Goal: Information Seeking & Learning: Learn about a topic

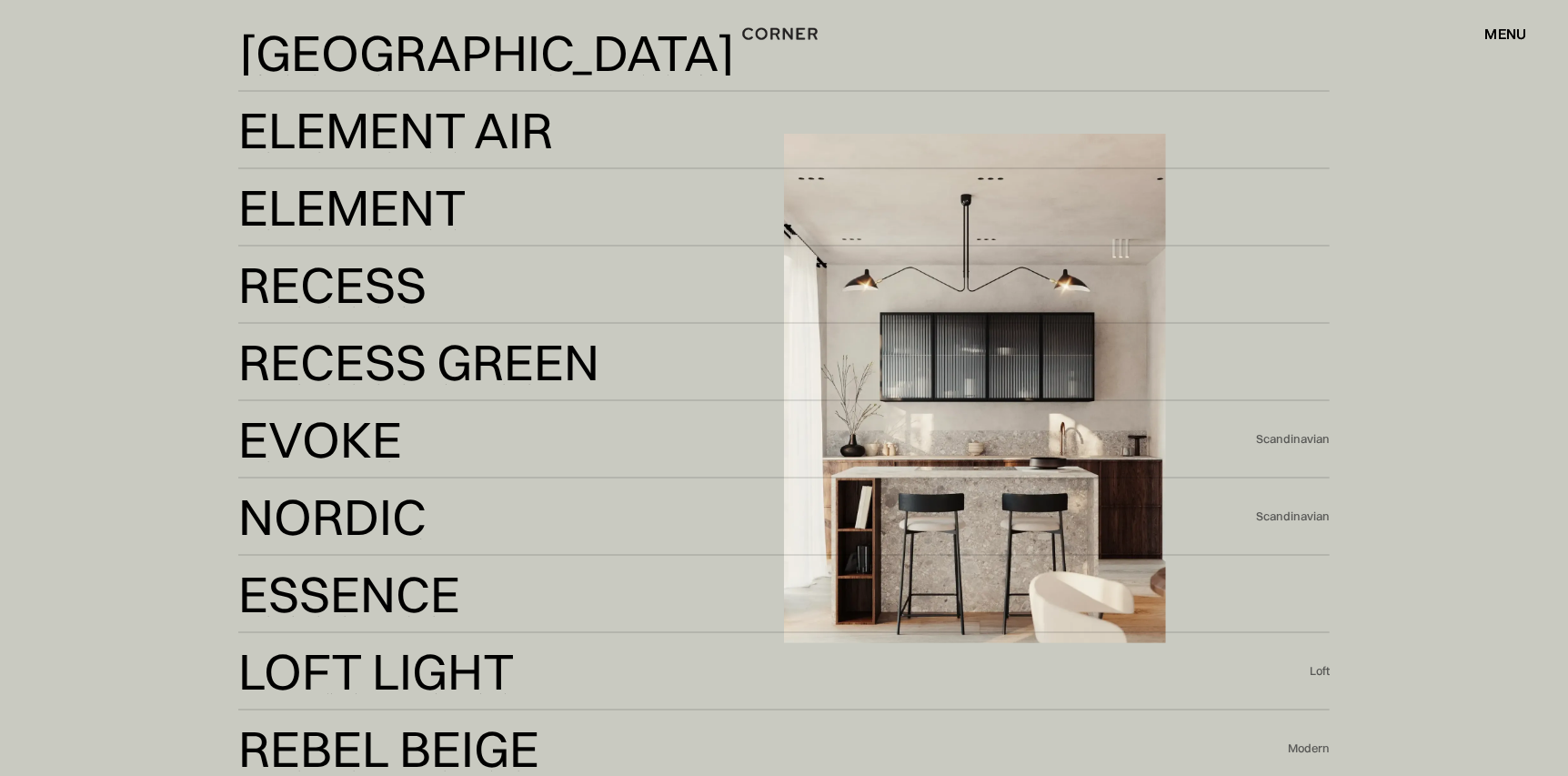
scroll to position [3819, 0]
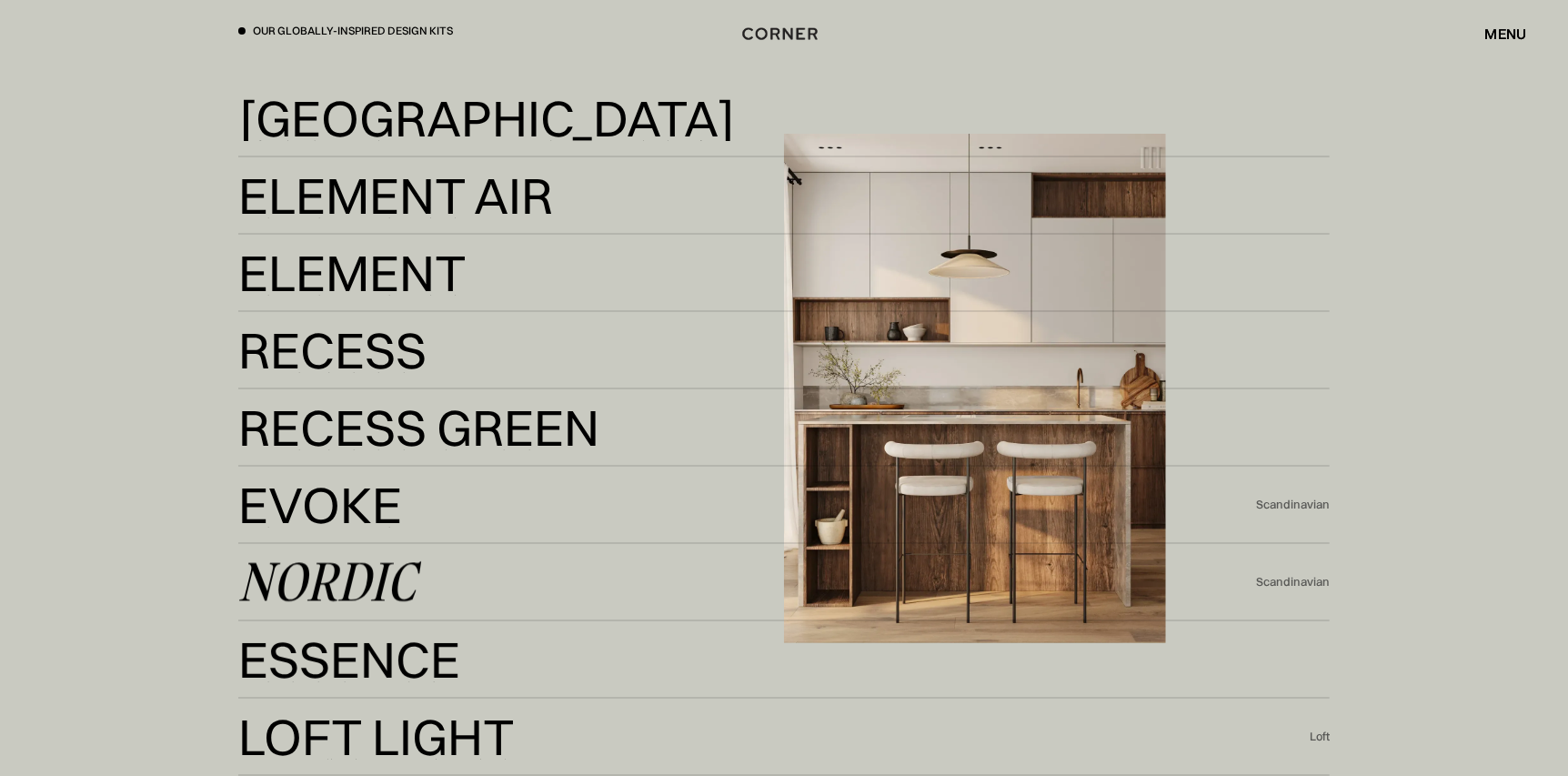
click at [343, 586] on div "Nordic" at bounding box center [327, 581] width 177 height 44
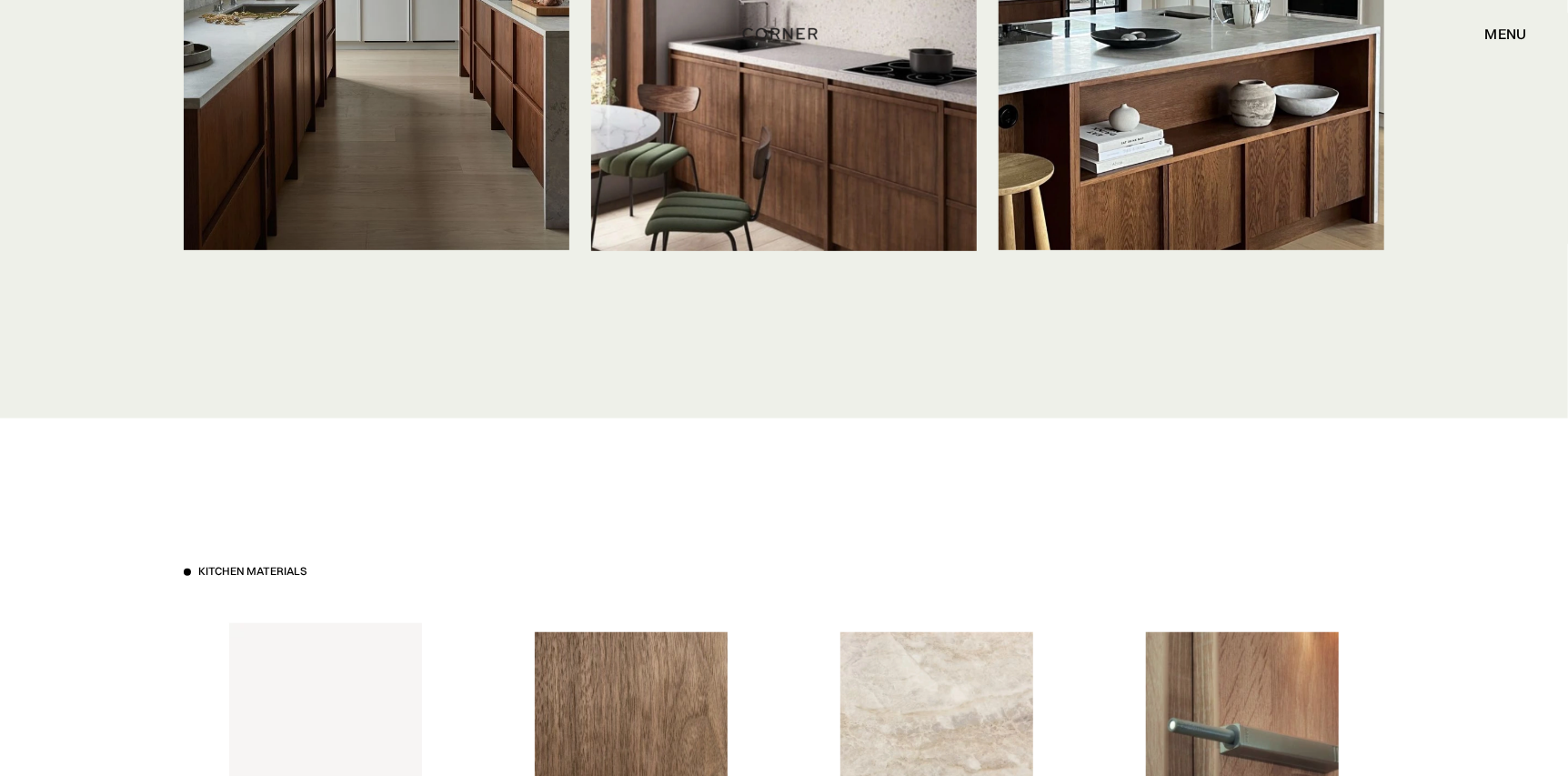
scroll to position [4819, 0]
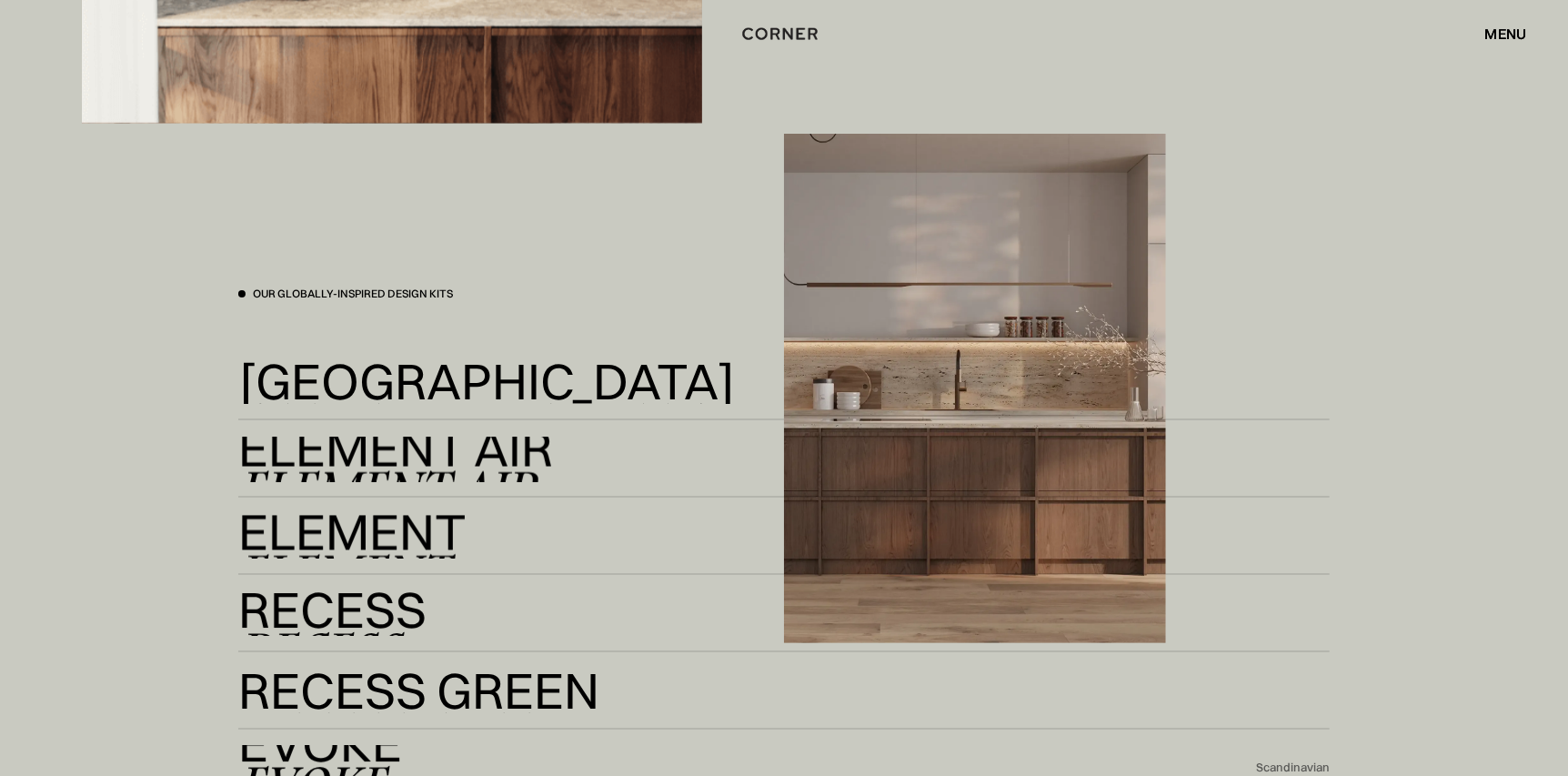
scroll to position [3455, 0]
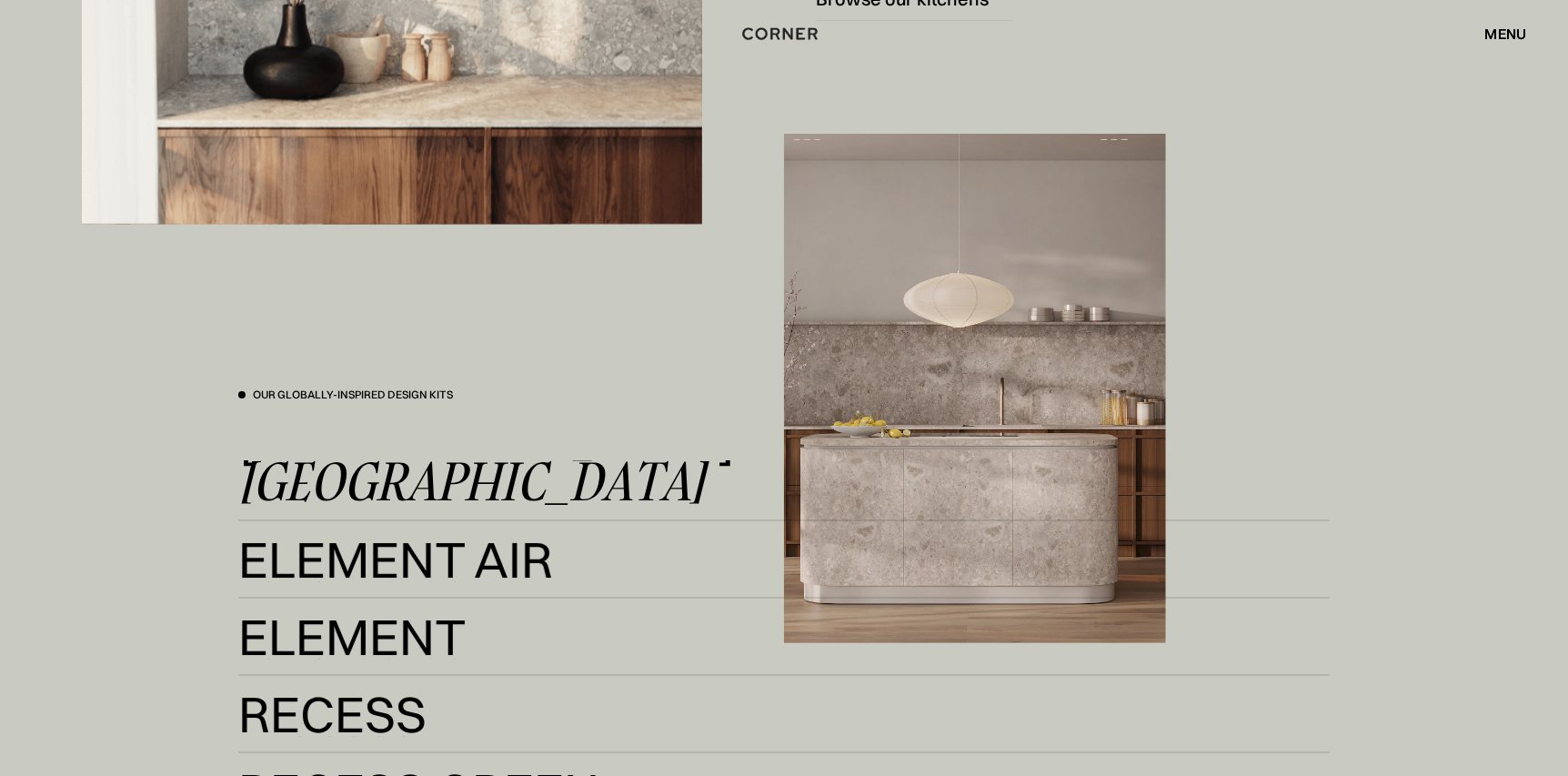
click at [375, 495] on div "Kyoto" at bounding box center [472, 481] width 467 height 44
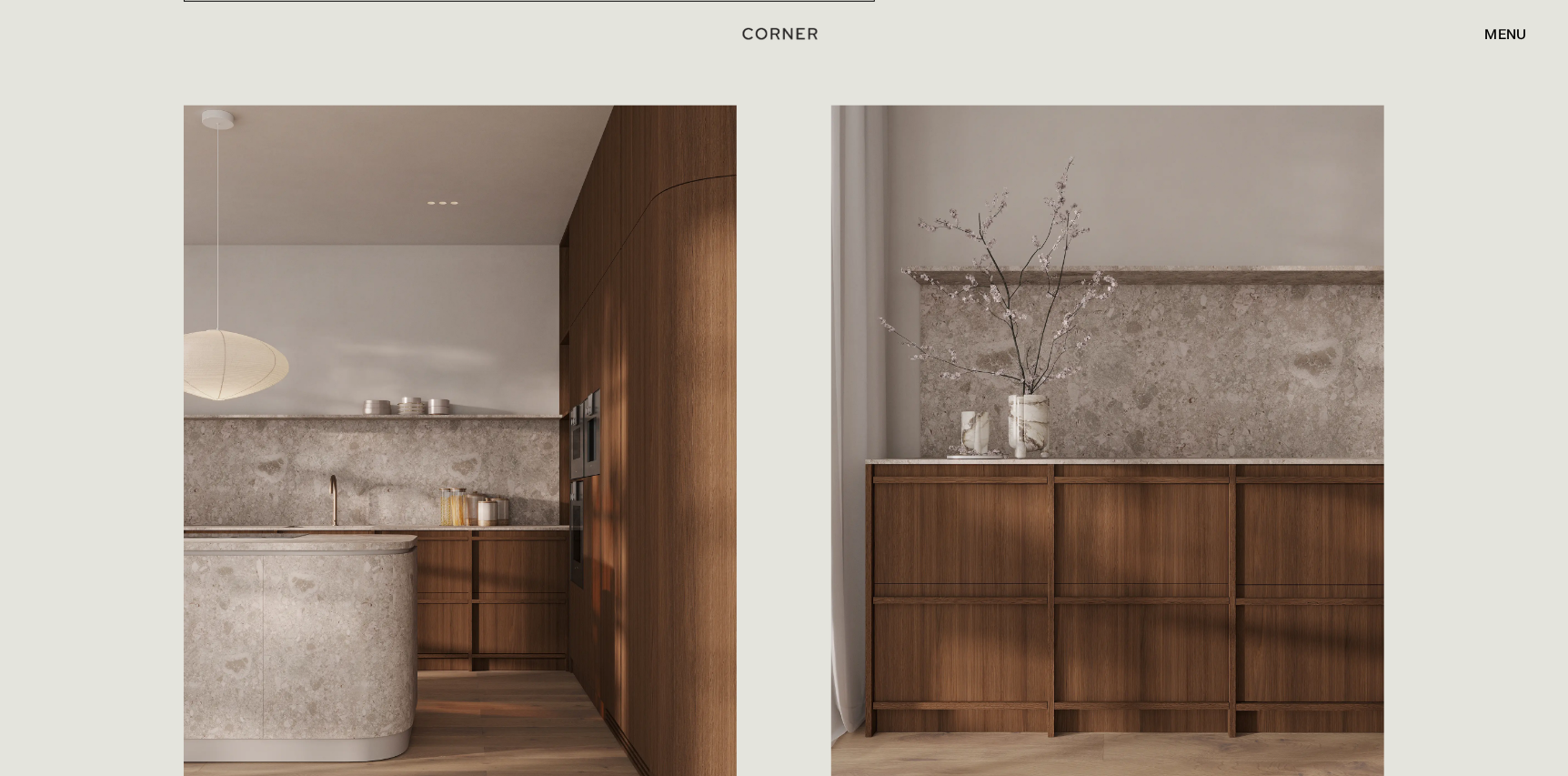
scroll to position [1001, 0]
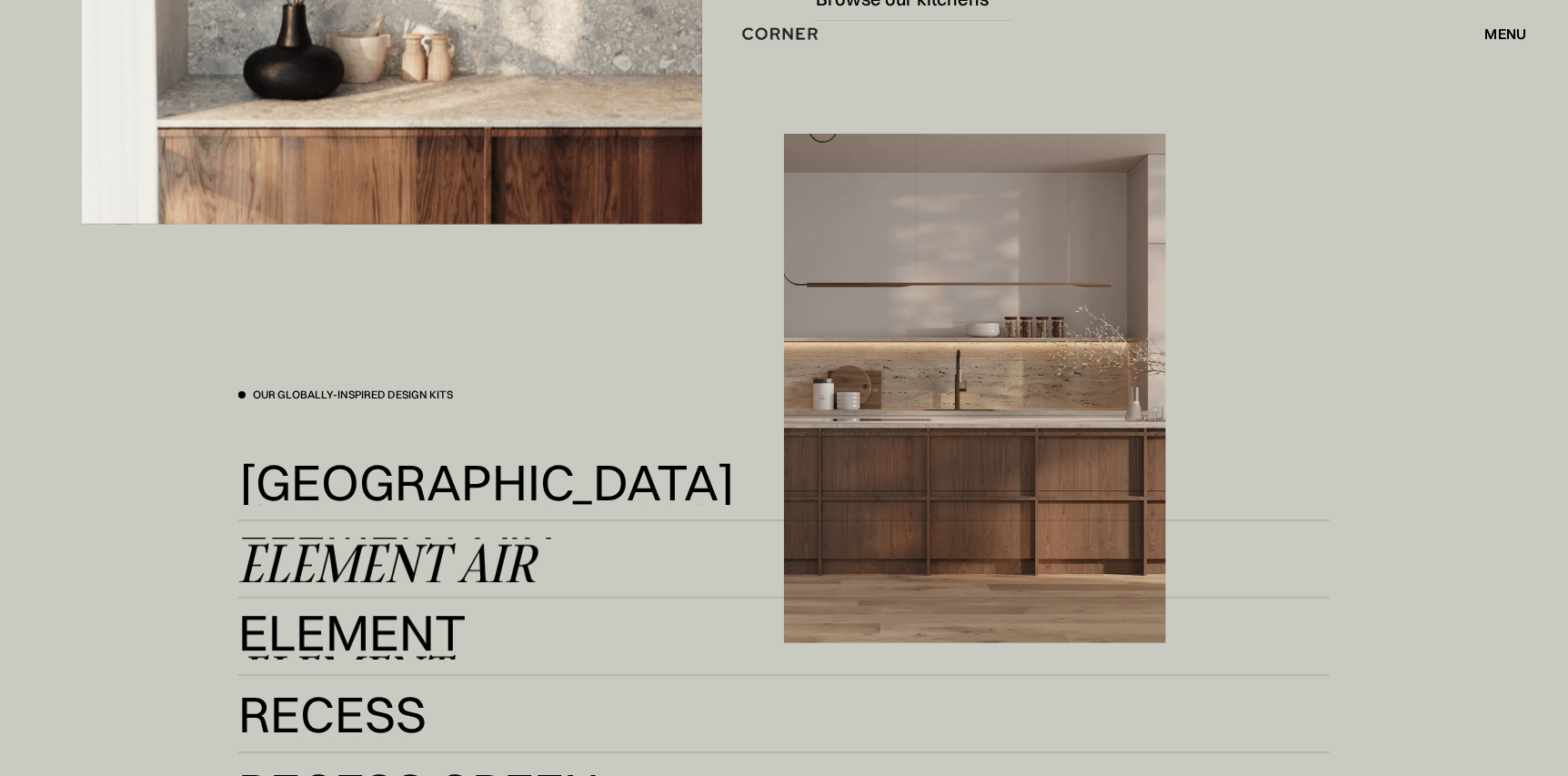
click at [450, 558] on div "Element Air" at bounding box center [387, 563] width 298 height 44
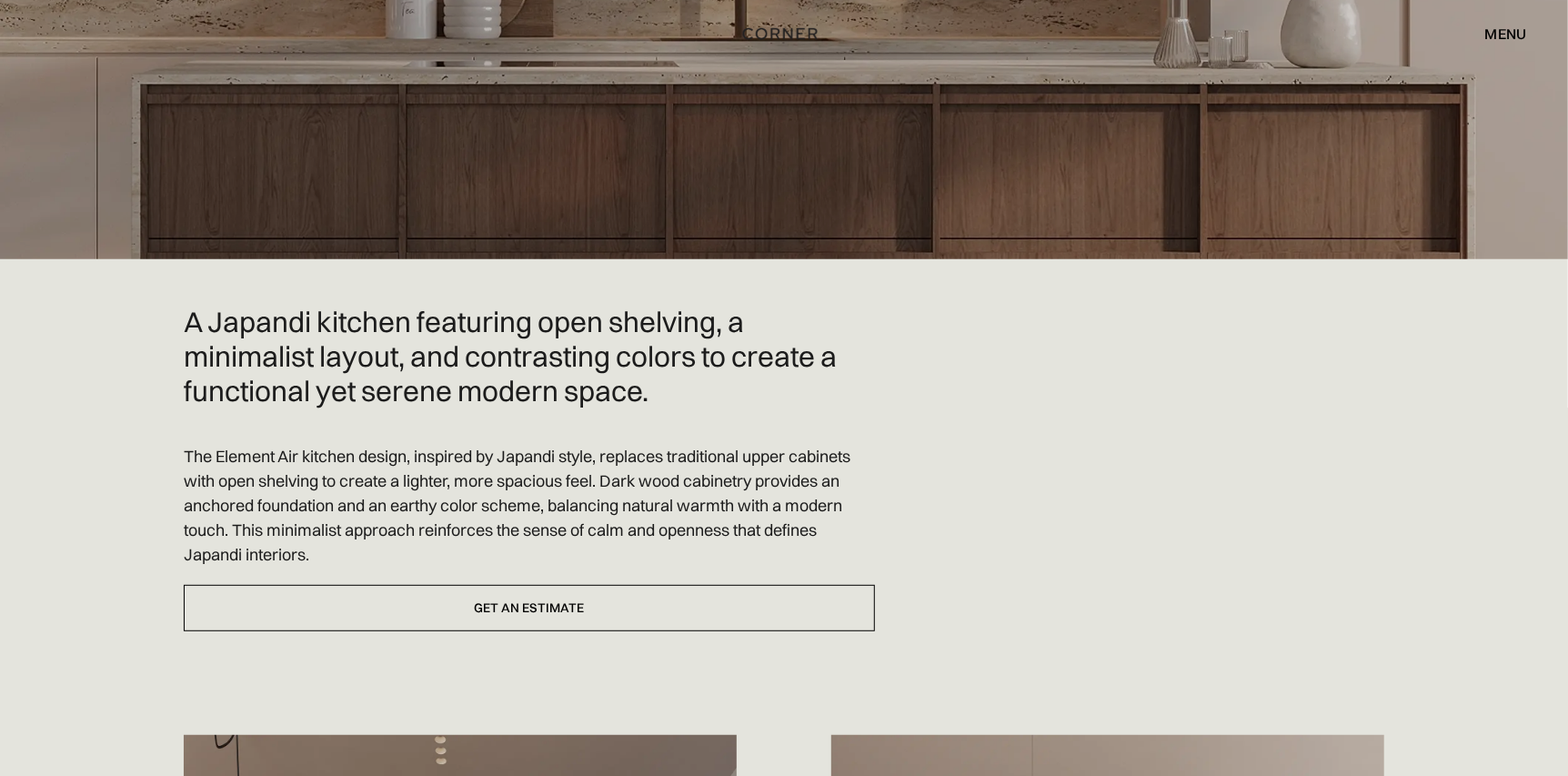
scroll to position [545, 0]
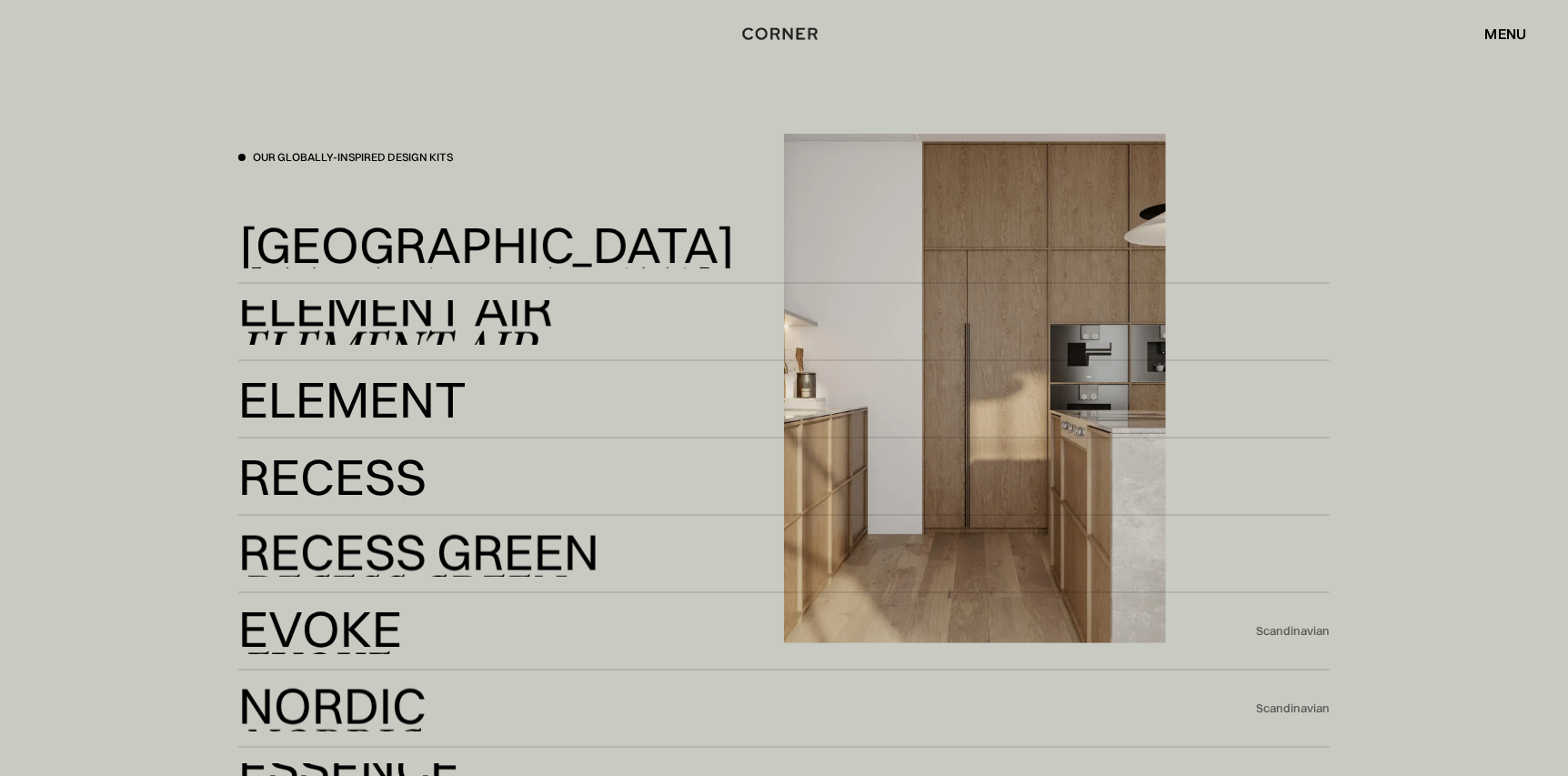
scroll to position [3910, 0]
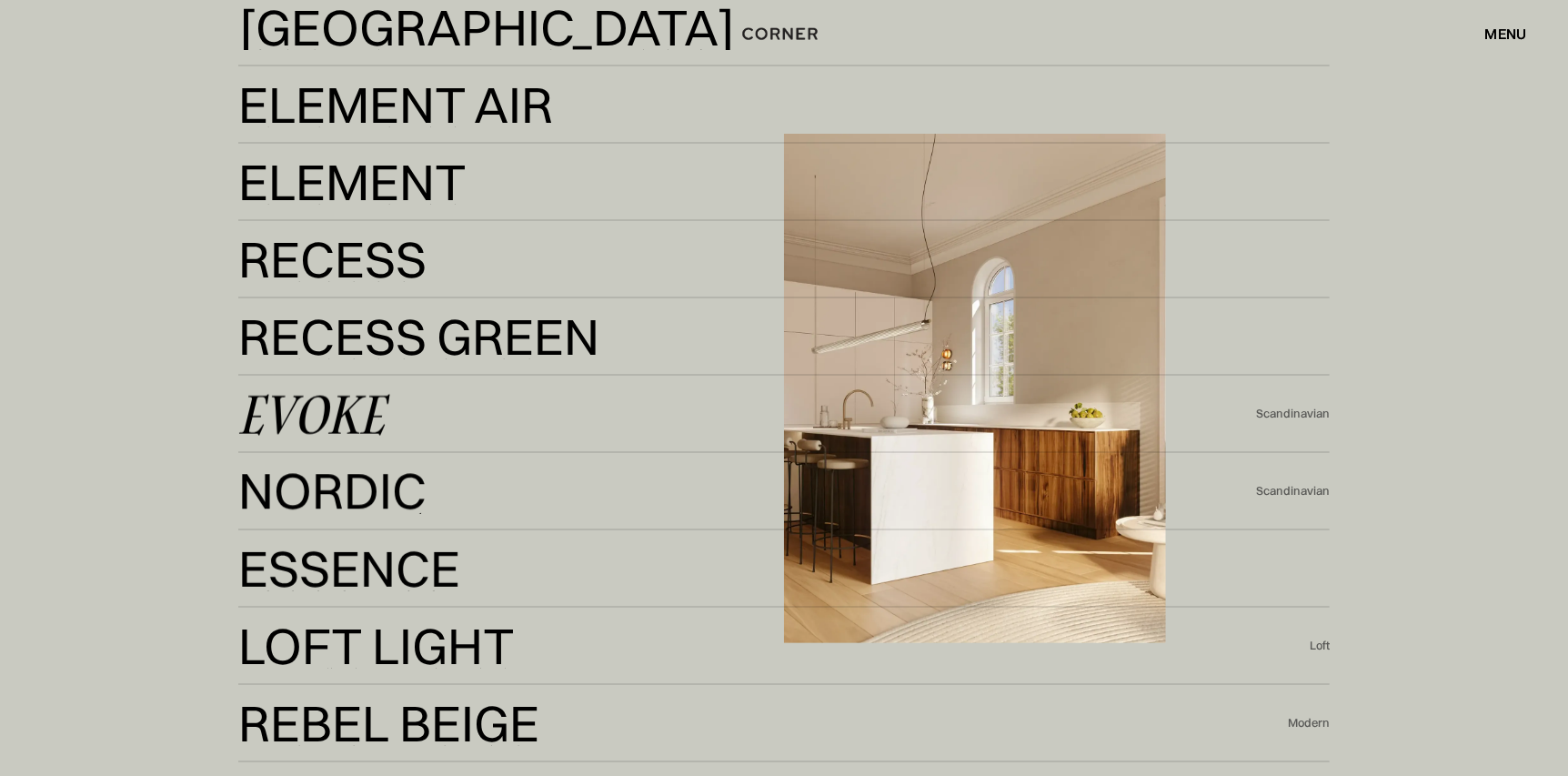
click at [374, 410] on div "Evoke" at bounding box center [311, 415] width 146 height 44
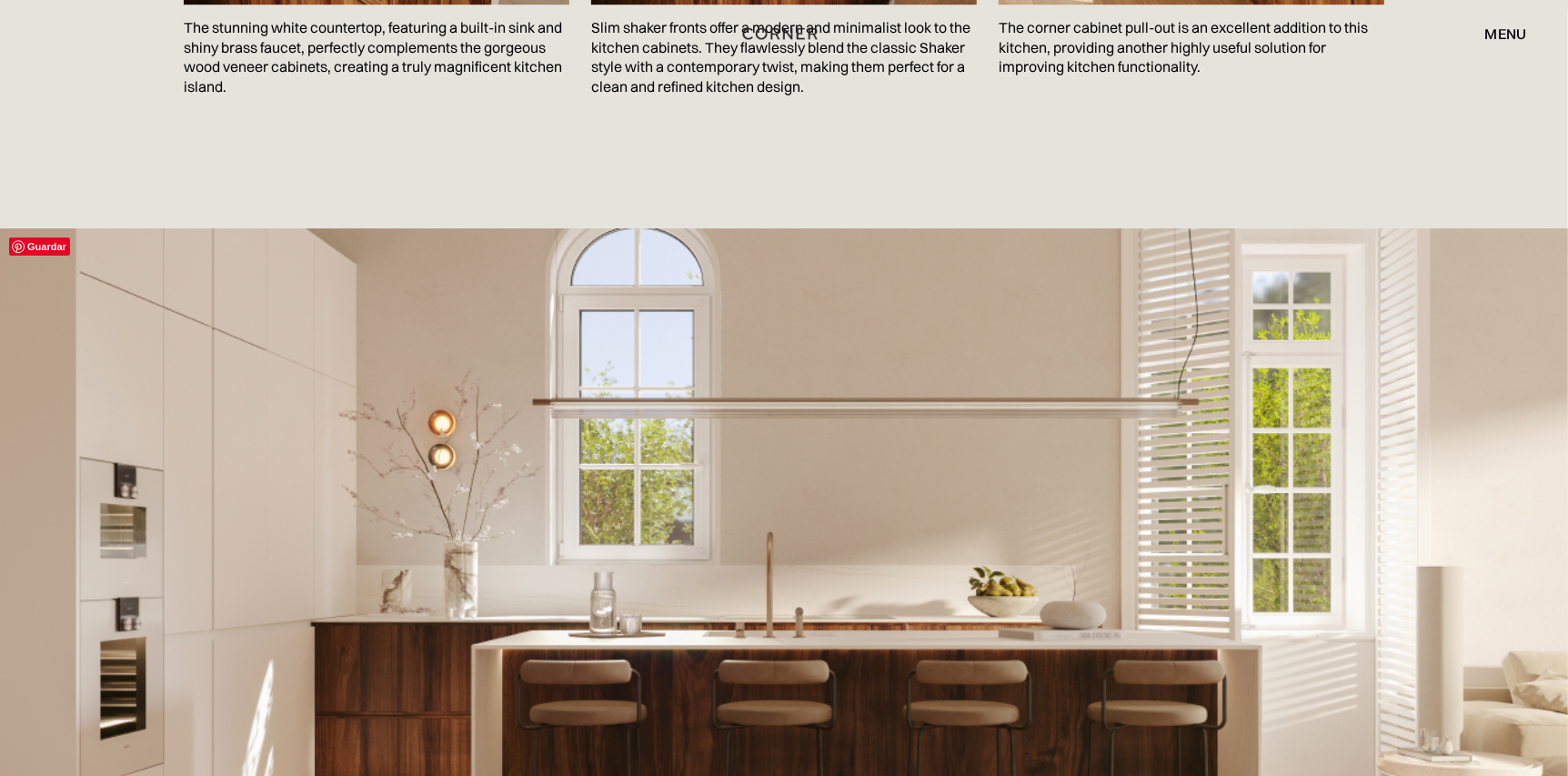
scroll to position [3728, 0]
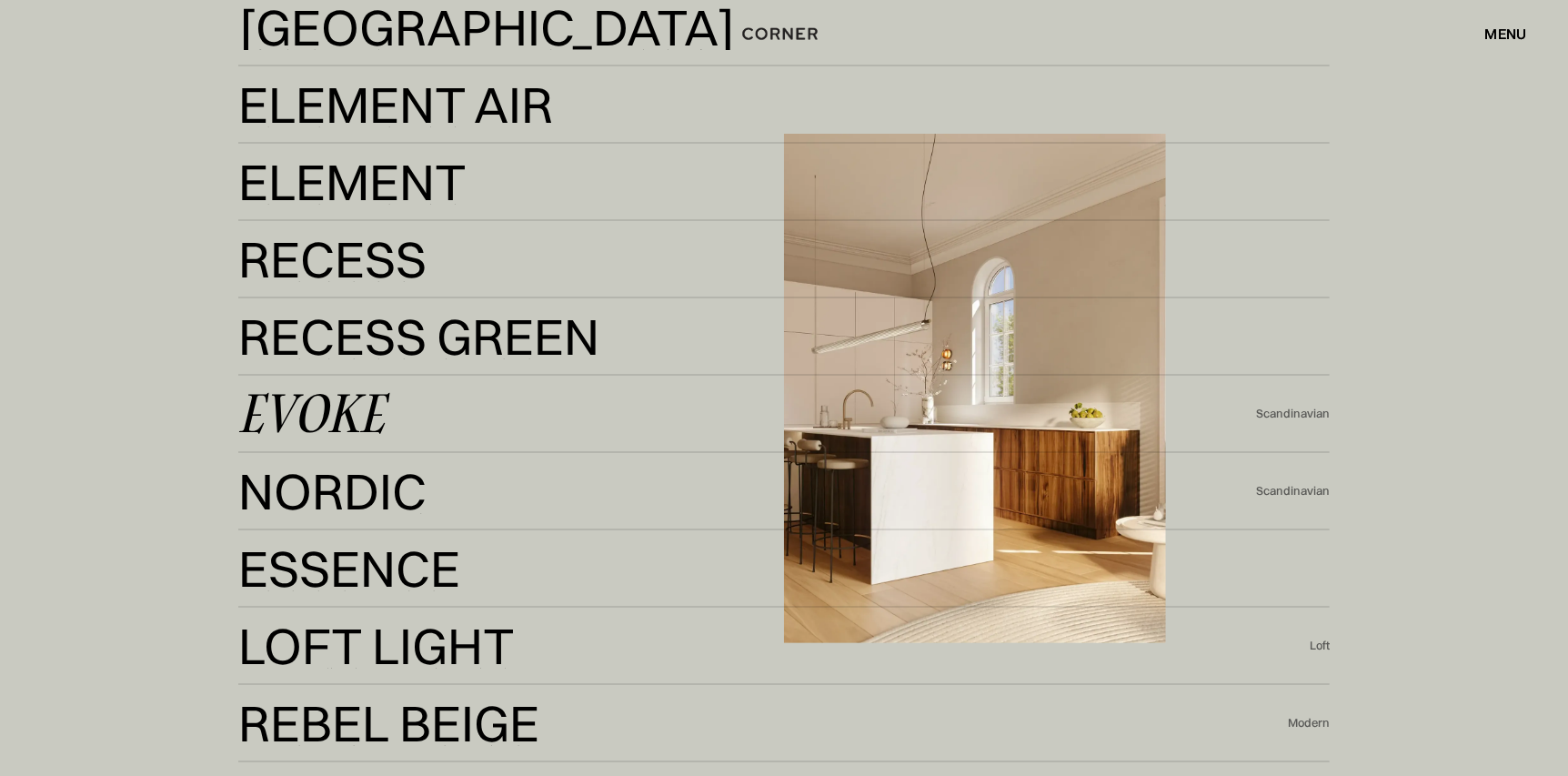
click at [299, 422] on div "Evoke" at bounding box center [311, 414] width 146 height 44
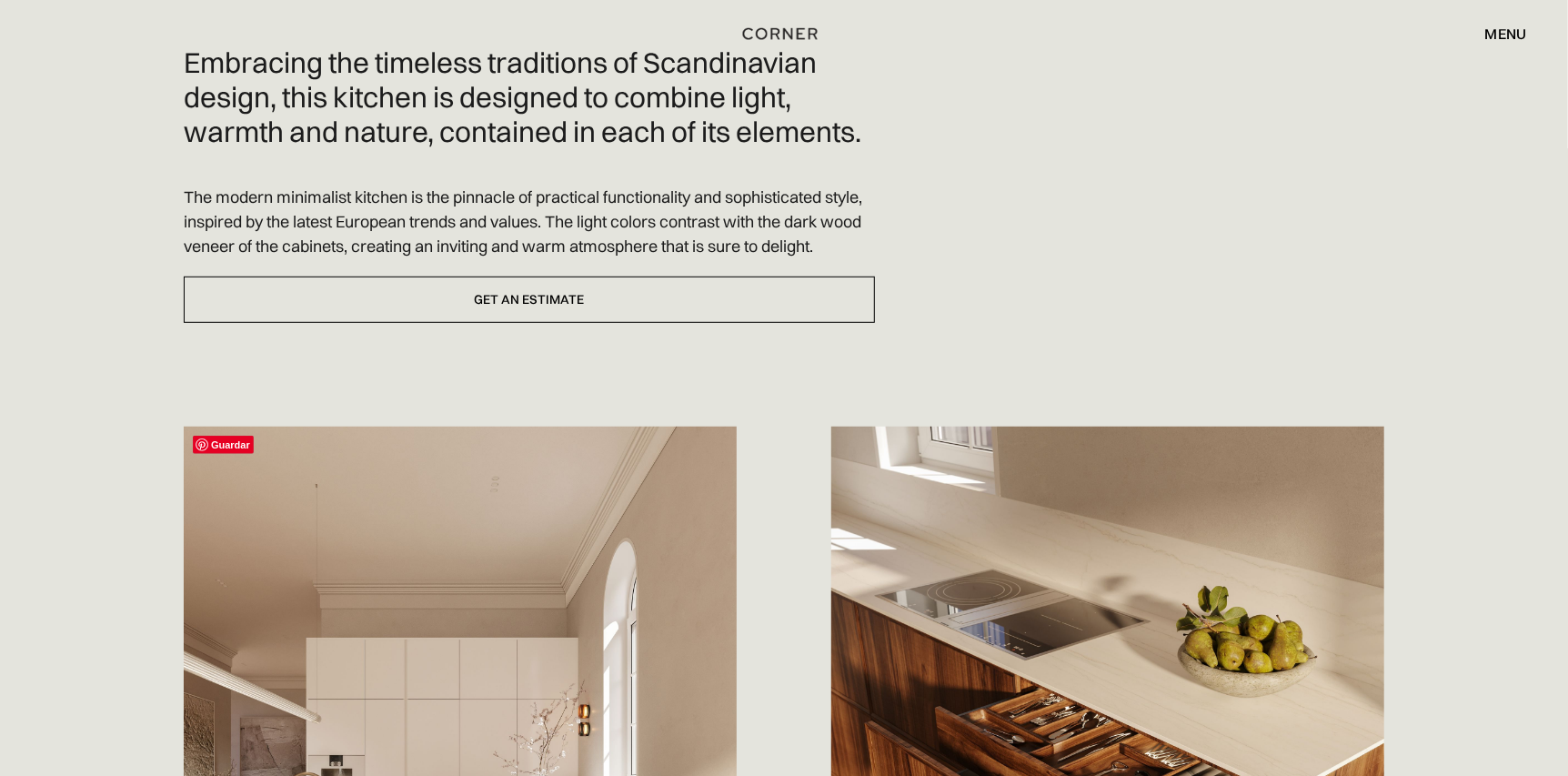
scroll to position [1091, 0]
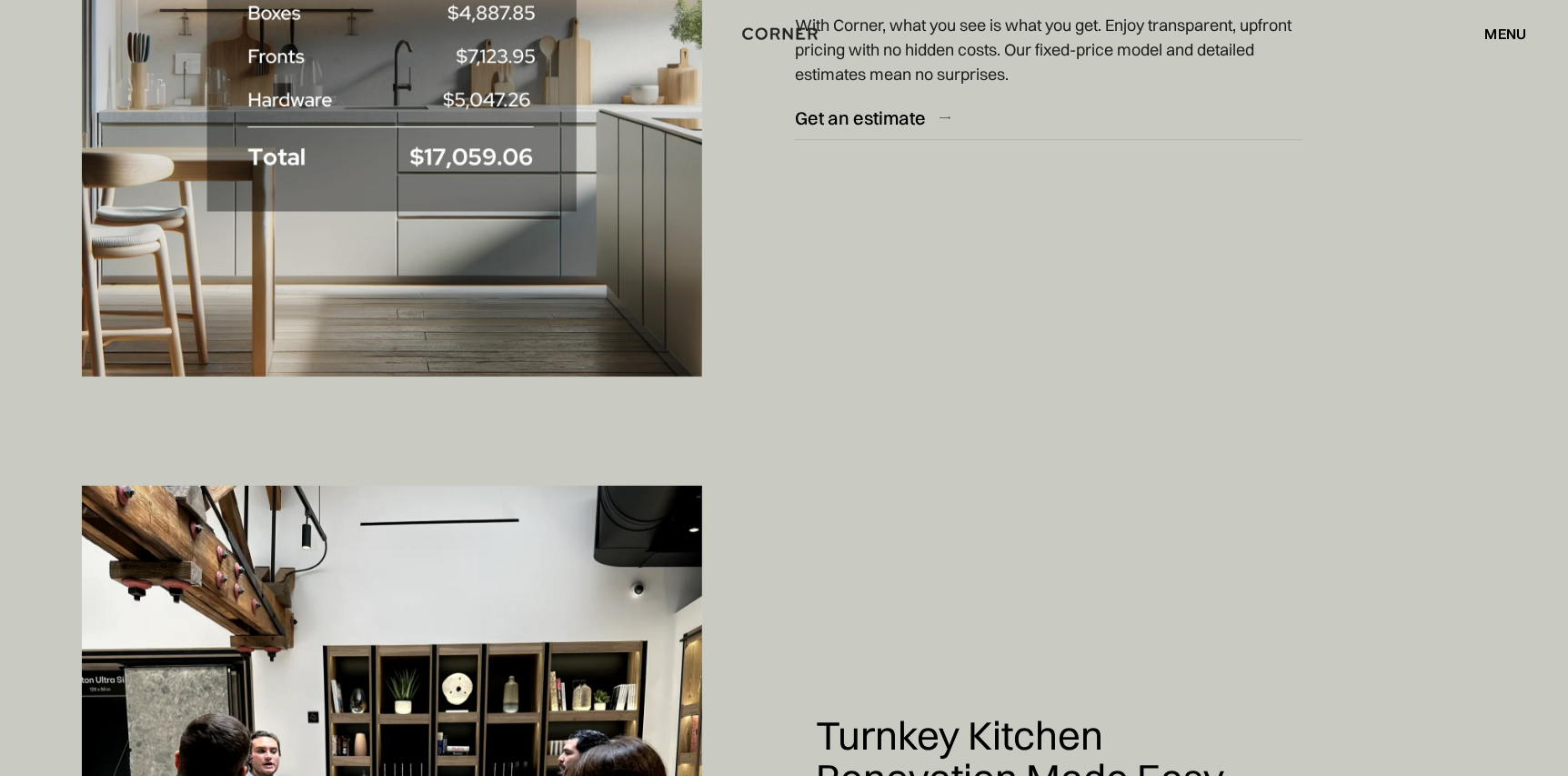
scroll to position [8184, 0]
